Goal: Task Accomplishment & Management: Manage account settings

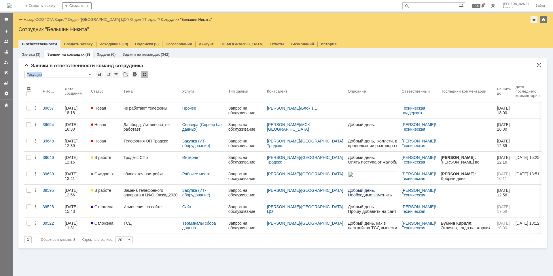
click at [145, 76] on div at bounding box center [144, 74] width 7 height 7
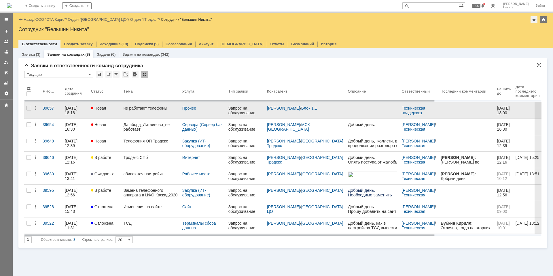
click at [146, 113] on link "не работают телефоны" at bounding box center [150, 110] width 59 height 16
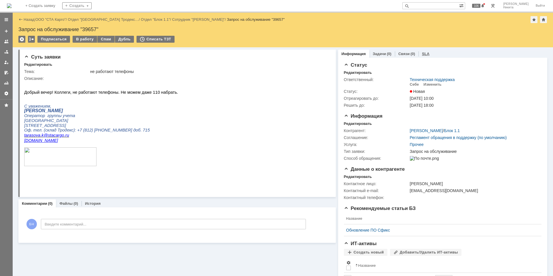
click at [422, 52] on link "SLA" at bounding box center [425, 54] width 7 height 4
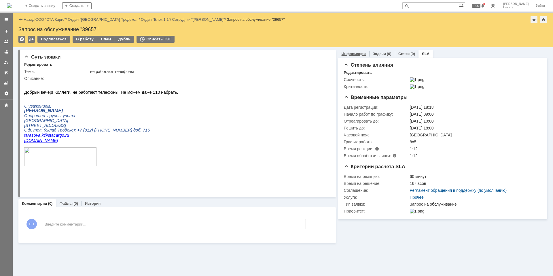
click at [351, 52] on link "Информация" at bounding box center [354, 54] width 24 height 4
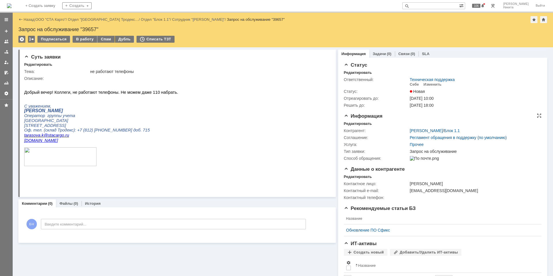
click at [352, 126] on div "Контрагент: [PERSON_NAME] / Блок 1.1 Соглашение: Регламент обращения в поддержк…" at bounding box center [443, 144] width 198 height 36
click at [348, 122] on div "Редактировать" at bounding box center [358, 123] width 28 height 5
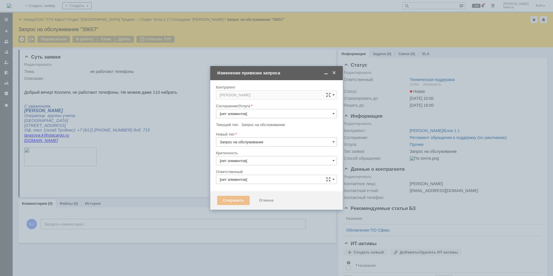
type input "Прочее"
type input "3. Низкая"
type input "Техническая поддержка"
type input "[не указано]"
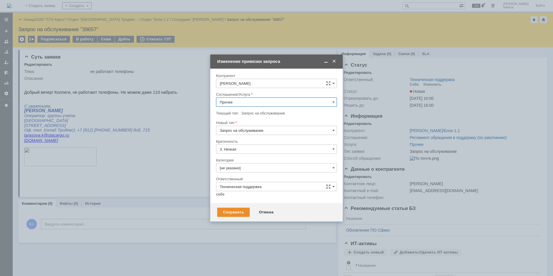
click at [241, 102] on input "Прочее" at bounding box center [276, 101] width 121 height 9
click at [251, 153] on span "Телефония" at bounding box center [277, 152] width 114 height 5
type input "Телефония"
click at [237, 167] on input "[не указано]" at bounding box center [276, 167] width 121 height 9
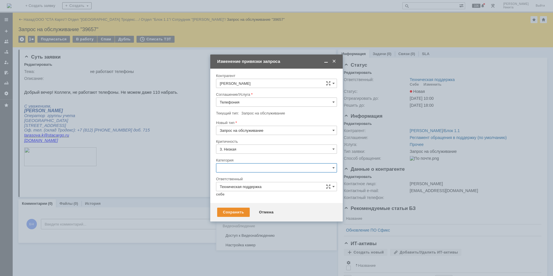
click at [248, 218] on span "Ошибка" at bounding box center [277, 216] width 114 height 5
type input "Ошибка"
click at [224, 195] on link "себе" at bounding box center [220, 194] width 9 height 5
type input "[PERSON_NAME]"
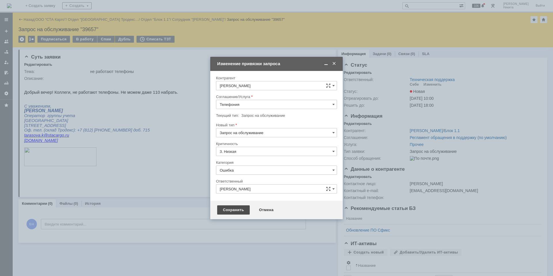
click at [229, 208] on div "Сохранить" at bounding box center [233, 209] width 33 height 9
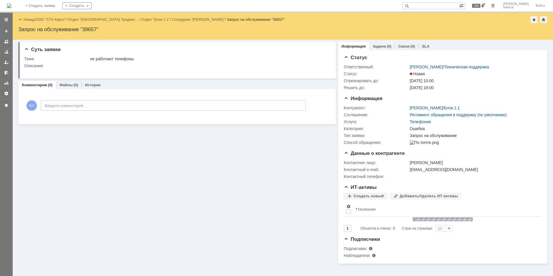
scroll to position [0, 0]
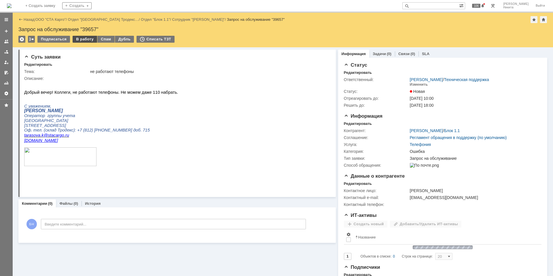
click at [84, 39] on div "В работу" at bounding box center [85, 39] width 24 height 7
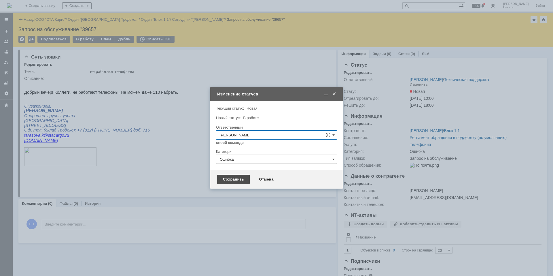
click at [227, 179] on div "Сохранить" at bounding box center [233, 179] width 33 height 9
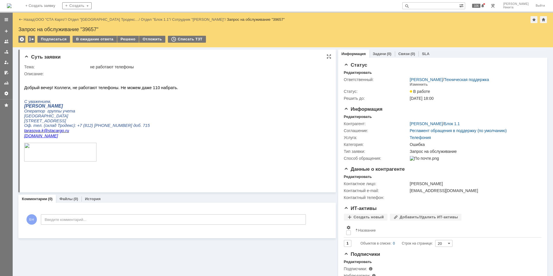
click at [179, 88] on html "Добрый вечер! Коллеги, не работают телефоны. Не можем даже 110 набрать. С уваже…" at bounding box center [174, 127] width 301 height 103
click at [101, 39] on div "В ожидание ответа" at bounding box center [95, 39] width 44 height 7
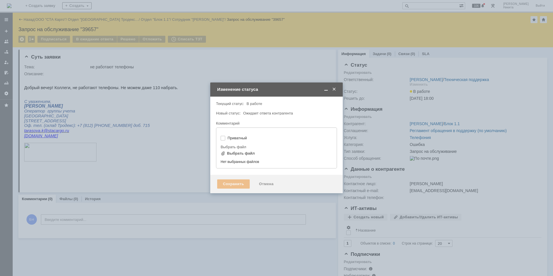
type input "[не указано]"
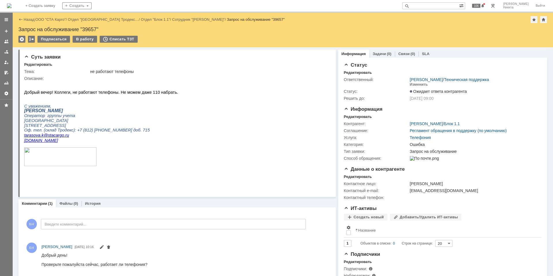
click at [12, 8] on img at bounding box center [9, 5] width 5 height 5
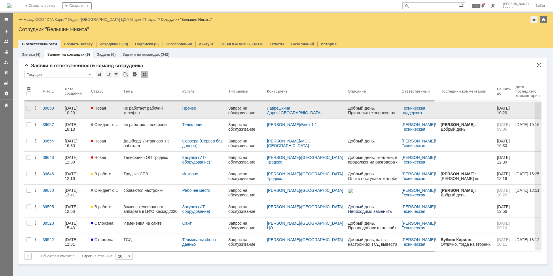
click at [132, 111] on div "не работает рабочий телефон [PHONE_NUMBER] внутренний 503" at bounding box center [151, 110] width 54 height 9
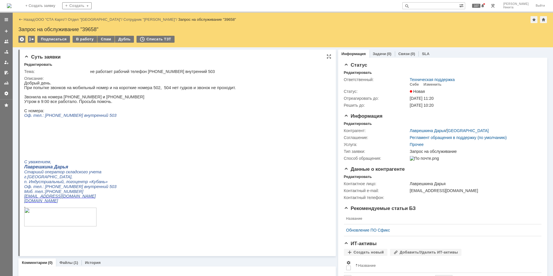
click at [117, 88] on p "При попытке звонков на мобильный номер и на короткие номера 502, 504 нет гудков…" at bounding box center [130, 87] width 212 height 5
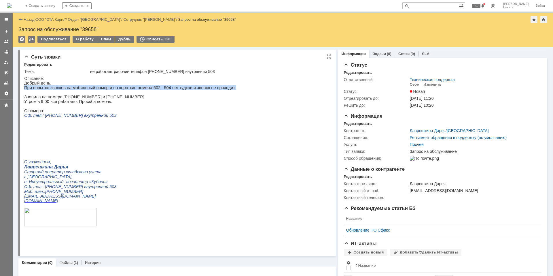
click at [117, 88] on p "При попытке звонков на мобильный номер и на короткие номера 502, 504 нет гудков…" at bounding box center [130, 87] width 212 height 5
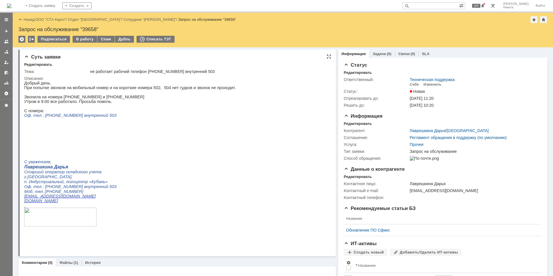
click at [103, 98] on p "Звонила на номера [PHONE_NUMBER] и [PHONE_NUMBER]" at bounding box center [130, 97] width 212 height 5
click at [102, 98] on p "Звонила на номера [PHONE_NUMBER] и [PHONE_NUMBER]" at bounding box center [130, 97] width 212 height 5
click at [361, 124] on div "Редактировать" at bounding box center [358, 123] width 28 height 5
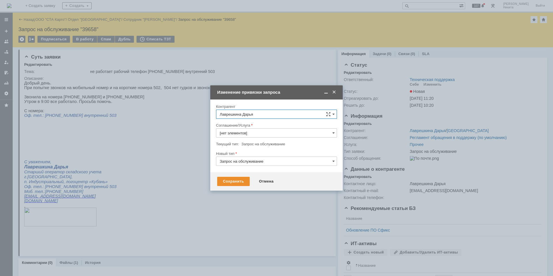
type input "Прочее"
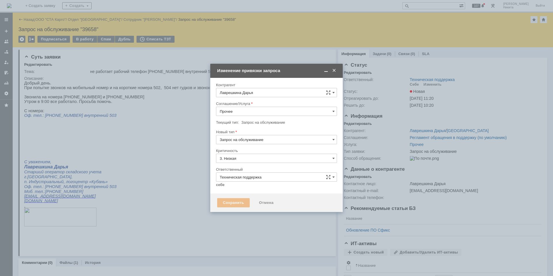
type input "[не указано]"
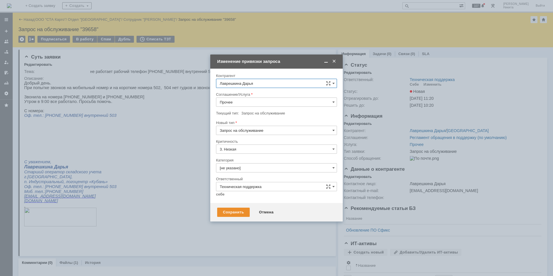
click at [234, 103] on input "Прочее" at bounding box center [276, 101] width 121 height 9
click at [241, 152] on span "Телефония" at bounding box center [277, 152] width 114 height 5
type input "Телефония"
click at [247, 129] on input "Запрос на обслуживание" at bounding box center [276, 130] width 121 height 9
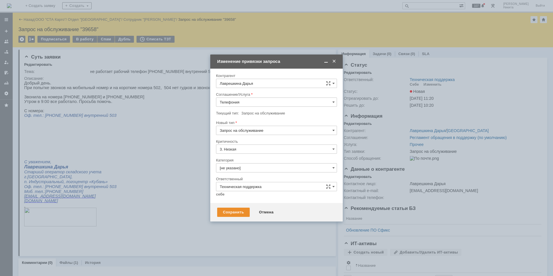
click at [243, 162] on span "Инцидент" at bounding box center [277, 160] width 114 height 5
type input "Инцидент"
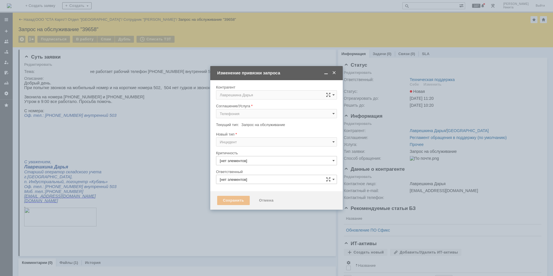
type input "3. Низкая"
type input "[не указано]"
type input "Техническая поддержка"
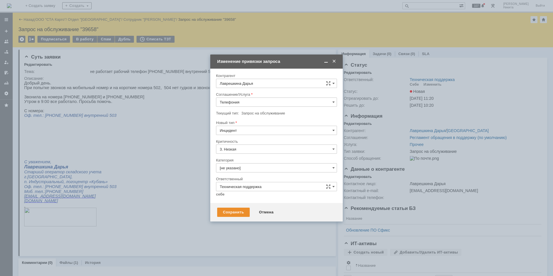
type input "Инцидент"
click at [241, 167] on input "[не указано]" at bounding box center [276, 167] width 121 height 9
click at [247, 198] on span "Не идут звонки" at bounding box center [277, 195] width 114 height 5
type input "Не идут звонки"
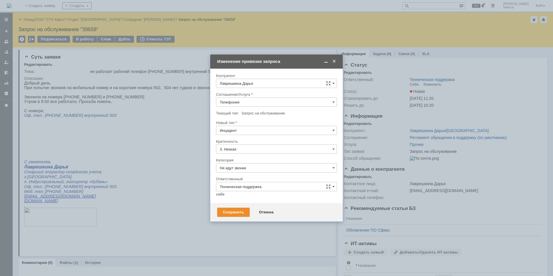
drag, startPoint x: 218, startPoint y: 196, endPoint x: 220, endPoint y: 191, distance: 5.1
click at [218, 194] on link "себе" at bounding box center [220, 194] width 9 height 5
click at [220, 191] on input "[PERSON_NAME]" at bounding box center [276, 186] width 121 height 9
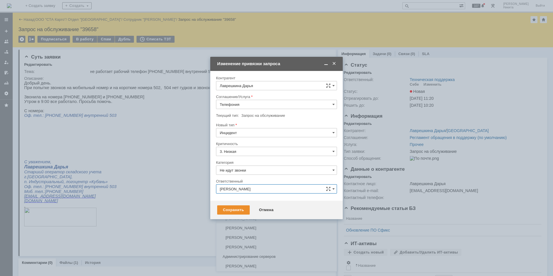
click at [215, 193] on div "Внимание! Контрагент [PERSON_NAME] Соглашение/Услуга Телефония Текущий тип: Зап…" at bounding box center [276, 136] width 133 height 130
type input "[PERSON_NAME]"
click at [225, 209] on div "Сохранить" at bounding box center [233, 209] width 33 height 9
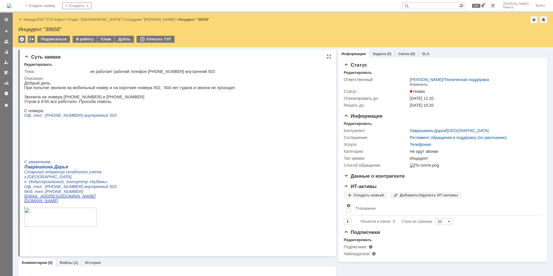
click at [163, 93] on p at bounding box center [130, 92] width 212 height 5
click at [12, 4] on img at bounding box center [9, 5] width 5 height 5
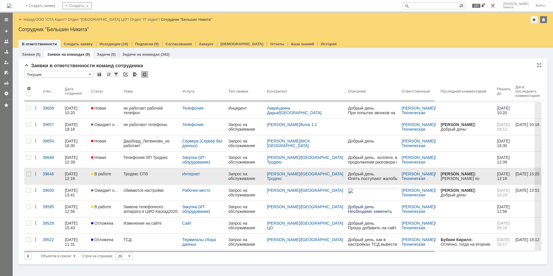
click at [142, 178] on link "Тродекс СПб" at bounding box center [150, 176] width 59 height 16
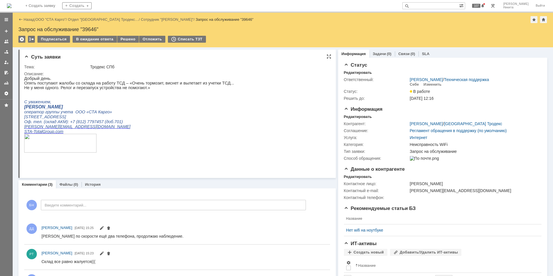
click at [147, 144] on p at bounding box center [129, 144] width 210 height 20
click at [141, 150] on p at bounding box center [129, 144] width 210 height 20
click at [143, 84] on p "Опять поступают жалобы со склада на работу ТСД – «Очень тормозит, виснет и выле…" at bounding box center [129, 83] width 210 height 5
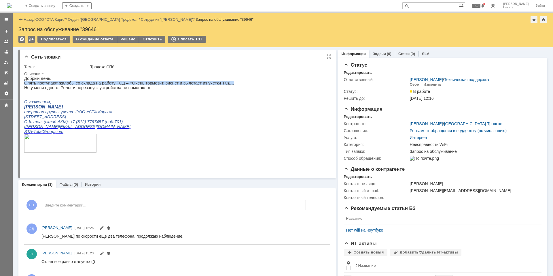
click at [143, 84] on p "Опять поступают жалобы со склада на работу ТСД – «Очень тормозит, виснет и выле…" at bounding box center [129, 83] width 210 height 5
click at [12, 3] on img at bounding box center [9, 5] width 5 height 5
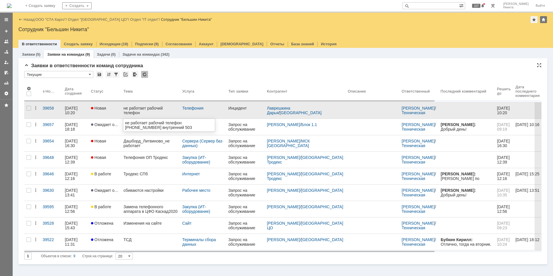
click at [154, 110] on div "не работает рабочий телефон [PHONE_NUMBER] внутренний 503" at bounding box center [151, 110] width 54 height 9
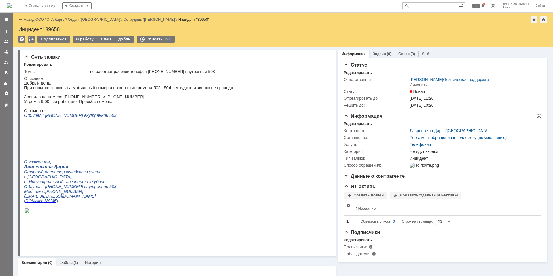
click at [351, 123] on div "Редактировать" at bounding box center [358, 123] width 28 height 5
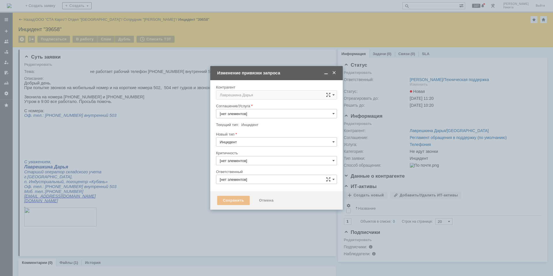
type input "3. Низкая"
type input "[PERSON_NAME]"
type input "Телефония"
type input "Не идут звонки"
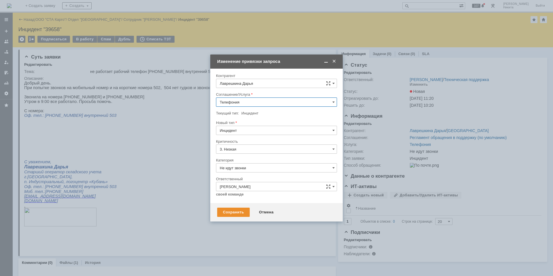
click at [260, 99] on input "Телефония" at bounding box center [276, 101] width 121 height 9
click at [260, 211] on div "Отмена" at bounding box center [266, 211] width 26 height 9
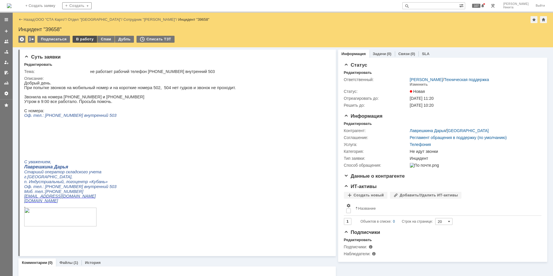
click at [86, 39] on div "В работу" at bounding box center [85, 39] width 24 height 7
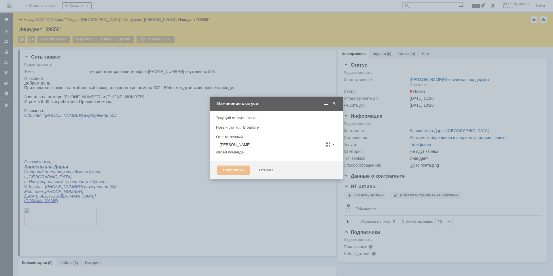
type input "Не идут звонки"
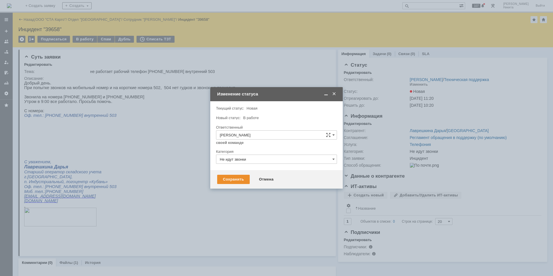
click at [222, 170] on div "Сохранить Отмена" at bounding box center [276, 179] width 133 height 18
click at [230, 185] on div "Сохранить Отмена" at bounding box center [276, 179] width 133 height 18
click at [230, 181] on div "Сохранить" at bounding box center [233, 179] width 33 height 9
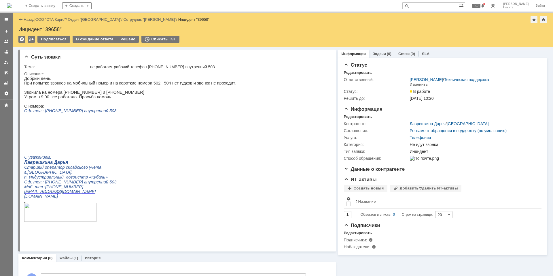
click at [12, 5] on img at bounding box center [9, 5] width 5 height 5
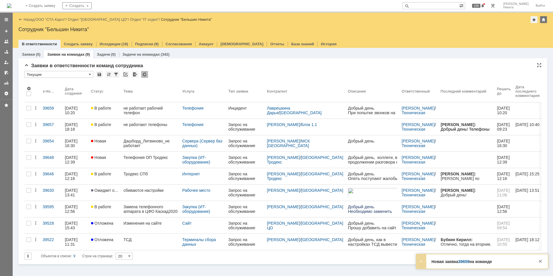
click at [147, 76] on div at bounding box center [144, 74] width 7 height 7
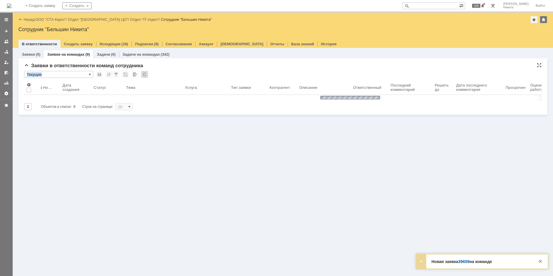
click at [147, 76] on div at bounding box center [144, 74] width 7 height 7
click at [155, 72] on div "* Текущие" at bounding box center [283, 74] width 518 height 7
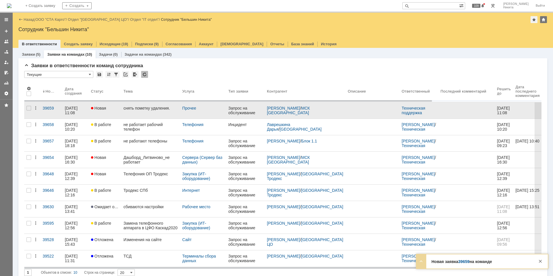
click at [144, 109] on div "снять пометку удаления." at bounding box center [151, 108] width 54 height 5
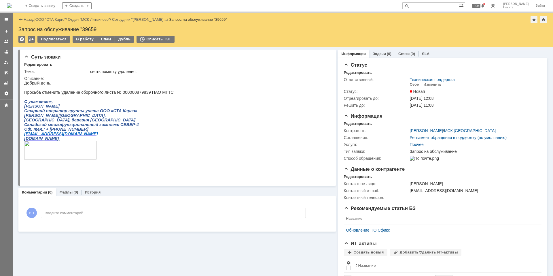
click at [144, 108] on p "[PERSON_NAME]" at bounding box center [99, 106] width 150 height 5
click at [12, 3] on img at bounding box center [9, 5] width 5 height 5
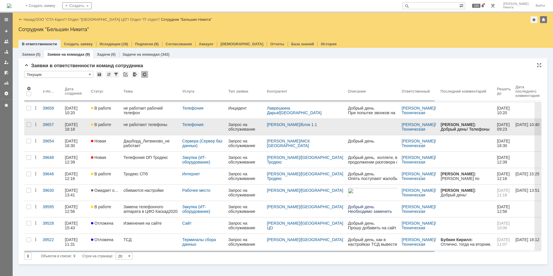
click at [150, 125] on div "не работают телефоны" at bounding box center [151, 124] width 54 height 5
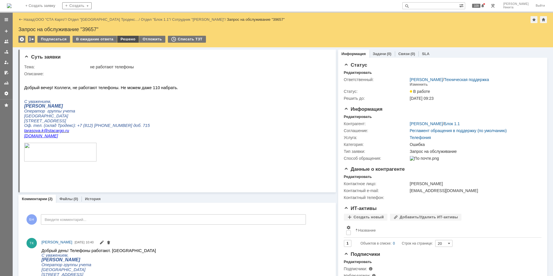
click at [126, 40] on div "Решено" at bounding box center [128, 39] width 22 height 7
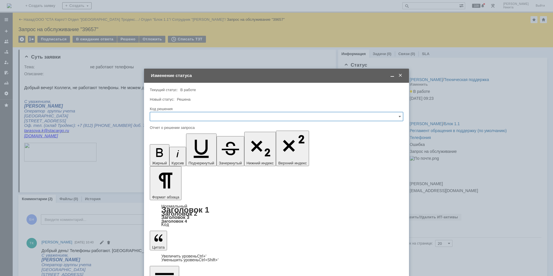
click at [192, 114] on input "text" at bounding box center [277, 116] width 254 height 9
click at [174, 194] on span "Решено" at bounding box center [277, 193] width 246 height 5
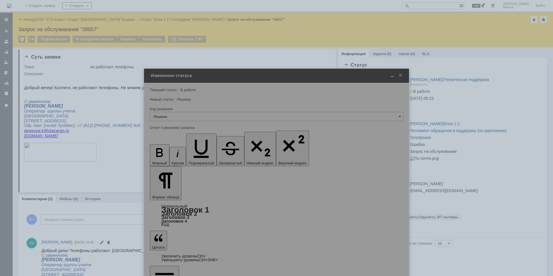
type input "Решено"
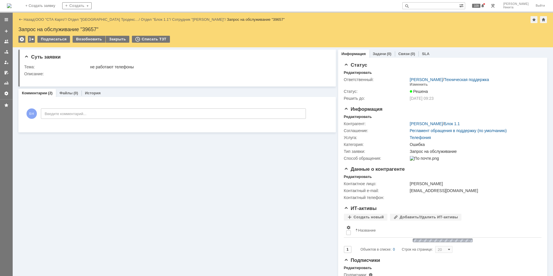
click at [12, 7] on img at bounding box center [9, 5] width 5 height 5
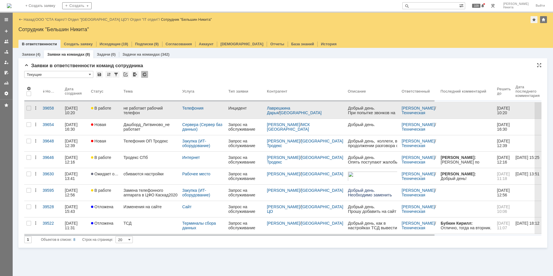
click at [151, 107] on div "не работает рабочий телефон [PHONE_NUMBER] внутренний 503" at bounding box center [151, 110] width 54 height 9
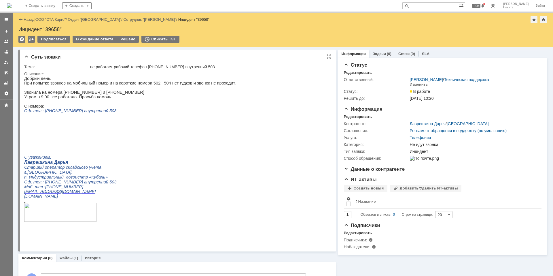
click at [67, 94] on p "Звонила на номера [PHONE_NUMBER] и [PHONE_NUMBER]" at bounding box center [130, 92] width 212 height 5
click at [99, 113] on span "Оф. тел.: [PHONE_NUMBER] внутренний 503" at bounding box center [70, 110] width 92 height 5
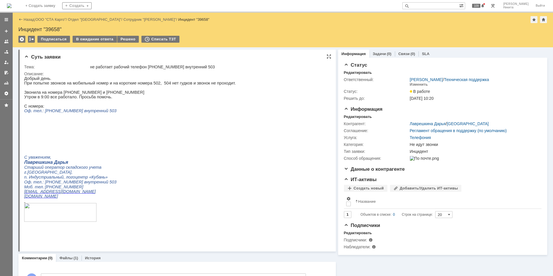
copy span "503"
click at [102, 113] on span "Оф. тел.: [PHONE_NUMBER] внутренний 503" at bounding box center [70, 110] width 92 height 5
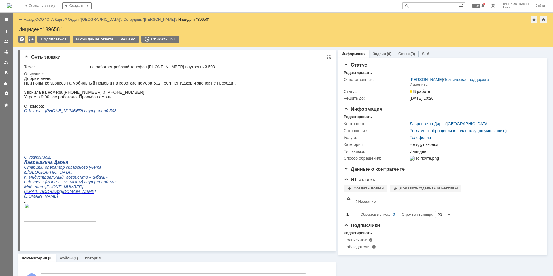
click at [102, 113] on span "Оф. тел.: [PHONE_NUMBER] внутренний 503" at bounding box center [70, 110] width 92 height 5
click at [61, 256] on div "Файлы (1)" at bounding box center [69, 258] width 26 height 8
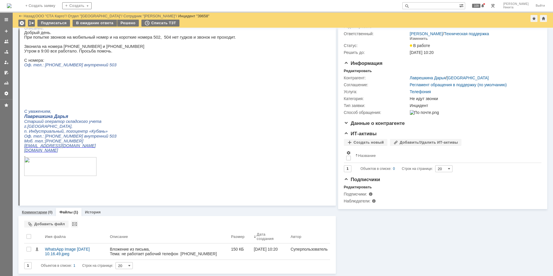
click at [39, 210] on link "Комментарии" at bounding box center [34, 212] width 25 height 4
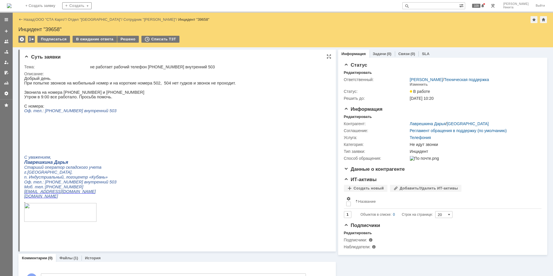
click at [81, 132] on p at bounding box center [130, 129] width 212 height 5
click at [191, 113] on p "Оф. тел.: [PHONE_NUMBER] внутренний 503" at bounding box center [130, 110] width 212 height 5
click at [12, 4] on img at bounding box center [9, 5] width 5 height 5
